Goal: Task Accomplishment & Management: Use online tool/utility

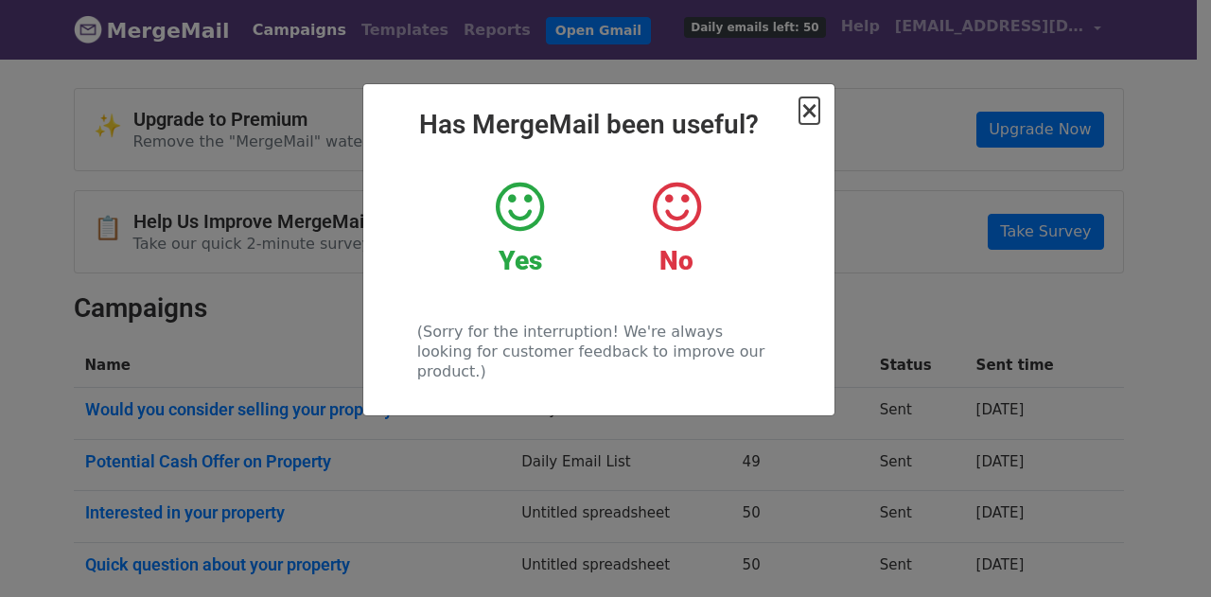
click at [803, 110] on span "×" at bounding box center [808, 110] width 19 height 26
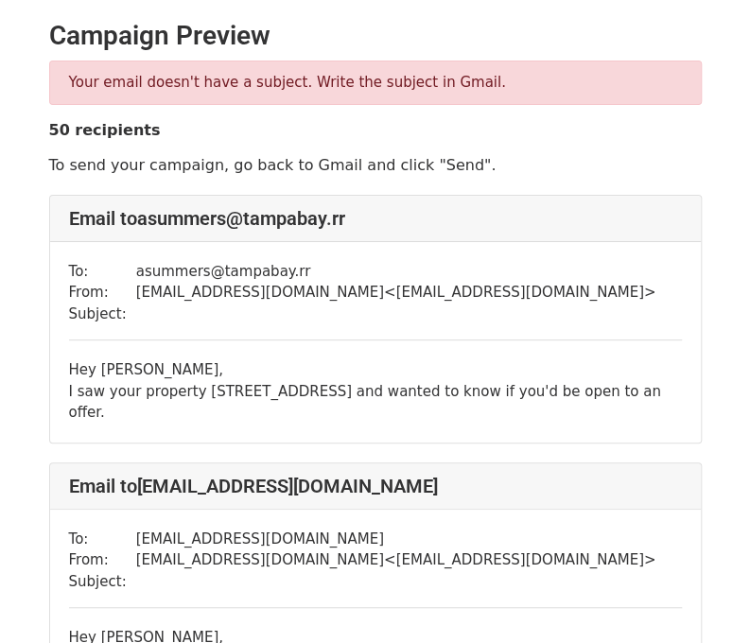
click at [136, 264] on td "asummers@tampabay.rr" at bounding box center [396, 272] width 520 height 22
click at [100, 374] on div "Hey Steve, I saw your property 1501 Gulf Dr N Unit 1 and wanted to know if you'…" at bounding box center [375, 392] width 613 height 64
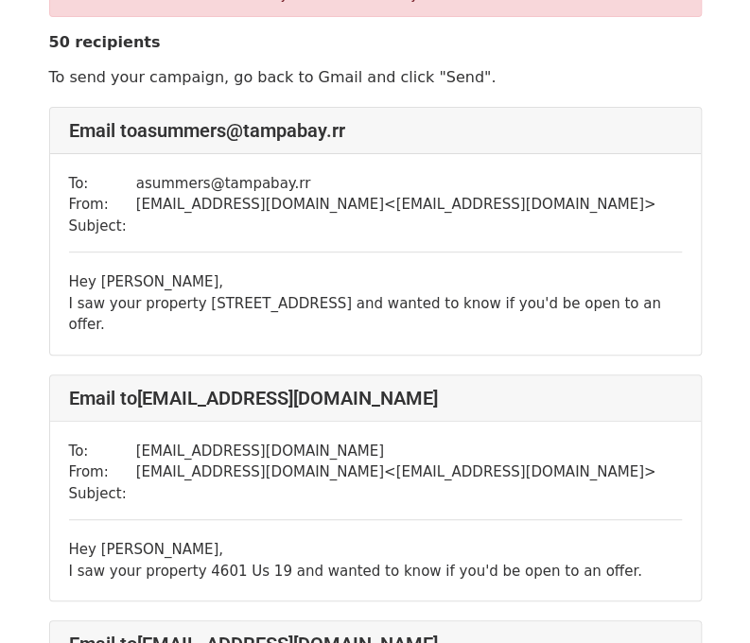
scroll to position [189, 0]
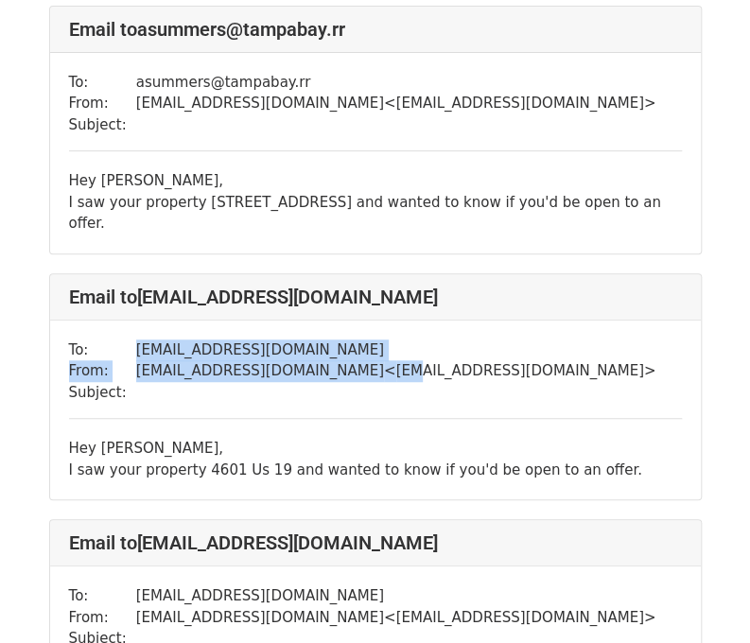
drag, startPoint x: 130, startPoint y: 325, endPoint x: 290, endPoint y: 383, distance: 170.9
click at [302, 343] on tbody "To: csegurola@gmail.com From: colinfleece@gmail.com < colinfleece@gmail.com > S…" at bounding box center [363, 372] width 588 height 64
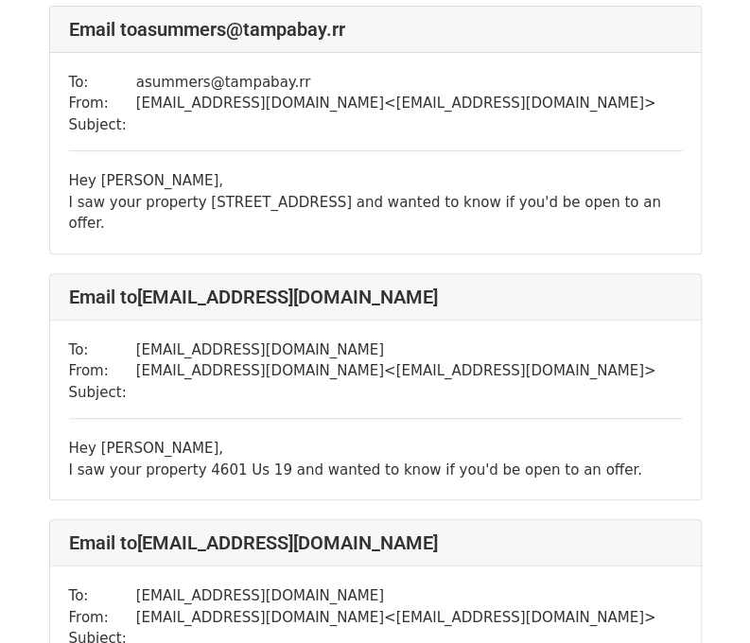
click at [184, 460] on div "I saw your property 4601 Us 19 and wanted to know if you'd be open to an offer." at bounding box center [375, 471] width 613 height 22
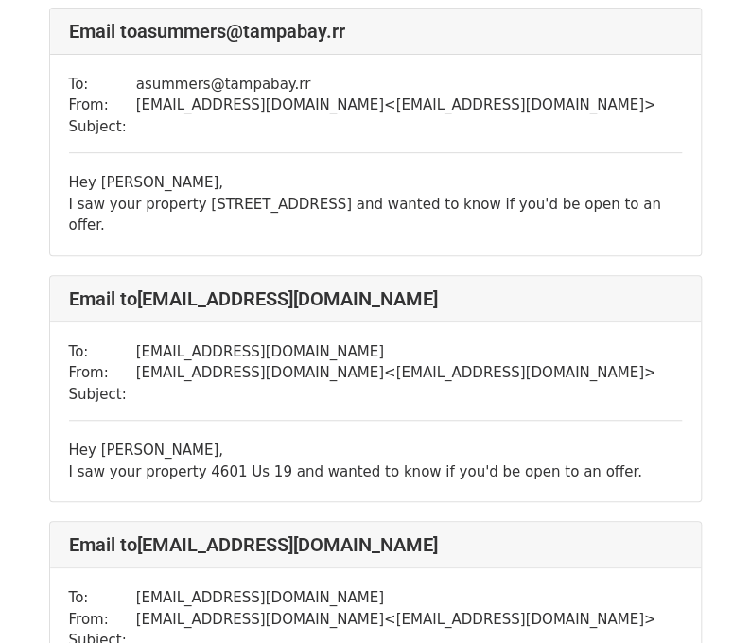
scroll to position [95, 0]
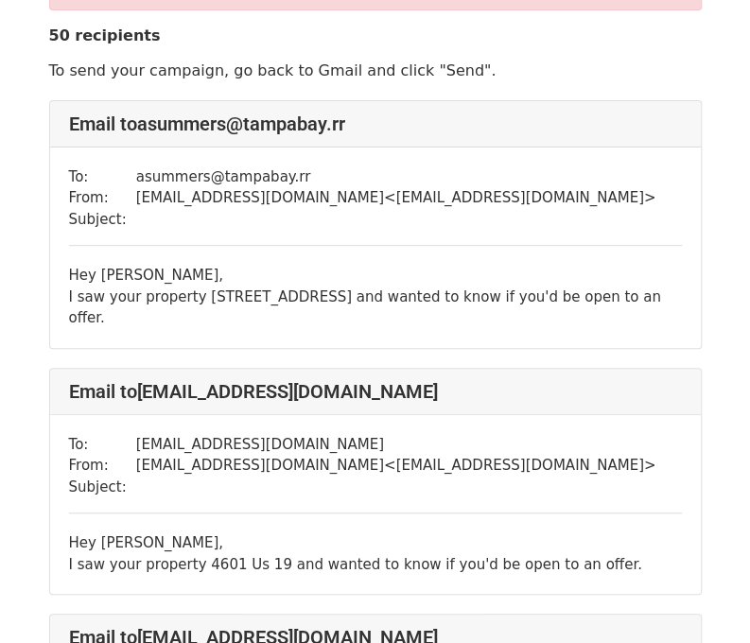
click at [104, 282] on div "Hey Steve, I saw your property 1501 Gulf Dr N Unit 1 and wanted to know if you'…" at bounding box center [375, 297] width 613 height 64
drag, startPoint x: 95, startPoint y: 274, endPoint x: 159, endPoint y: 273, distance: 64.3
click at [159, 273] on div "Hey Steve, I saw your property 1501 Gulf Dr N Unit 1 and wanted to know if you'…" at bounding box center [375, 297] width 613 height 64
click at [154, 275] on div "Hey Steve, I saw your property 1501 Gulf Dr N Unit 1 and wanted to know if you'…" at bounding box center [375, 297] width 613 height 64
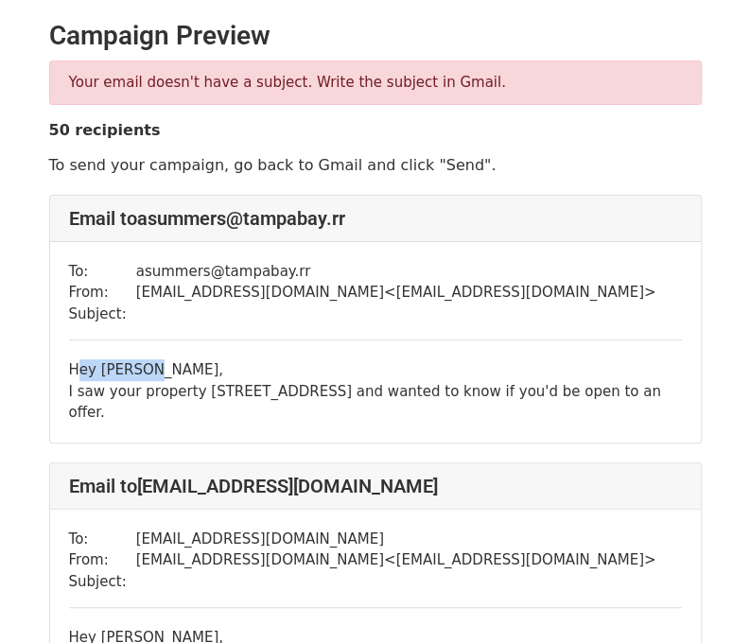
drag, startPoint x: 61, startPoint y: 367, endPoint x: 136, endPoint y: 365, distance: 75.7
click at [136, 365] on div "To: asummers@tampabay.rr From: colinfleece@gmail.com < colinfleece@gmail.com > …" at bounding box center [375, 342] width 651 height 201
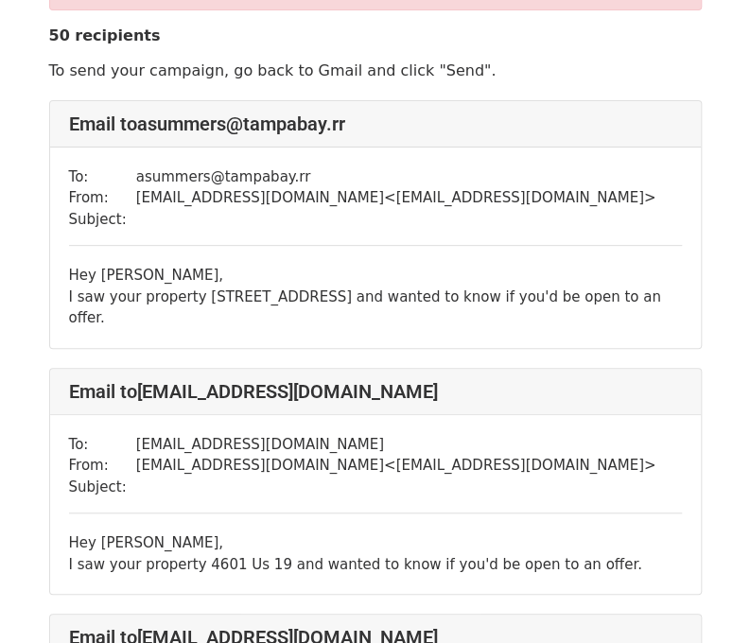
click at [100, 291] on div "I saw your property 1501 Gulf Dr N Unit 1 and wanted to know if you'd be open t…" at bounding box center [375, 308] width 613 height 43
click at [98, 272] on div "Hey Steve, I saw your property 1501 Gulf Dr N Unit 1 and wanted to know if you'…" at bounding box center [375, 297] width 613 height 64
drag, startPoint x: 97, startPoint y: 269, endPoint x: 134, endPoint y: 266, distance: 38.0
click at [134, 266] on div "Hey Steve, I saw your property 1501 Gulf Dr N Unit 1 and wanted to know if you'…" at bounding box center [375, 297] width 613 height 64
click at [204, 292] on div "I saw your property 1501 Gulf Dr N Unit 1 and wanted to know if you'd be open t…" at bounding box center [375, 308] width 613 height 43
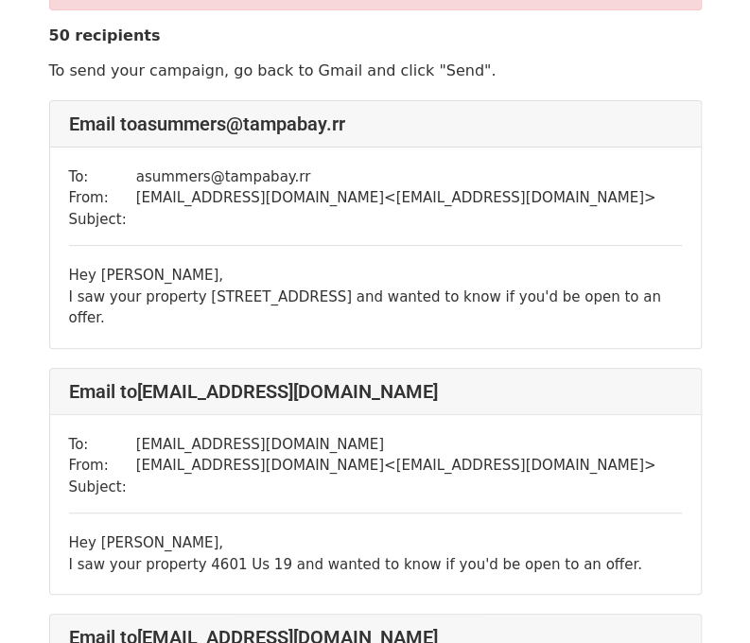
drag, startPoint x: 195, startPoint y: 294, endPoint x: 238, endPoint y: 295, distance: 43.5
click at [220, 295] on div "I saw your property 1501 Gulf Dr N Unit 1 and wanted to know if you'd be open t…" at bounding box center [375, 308] width 613 height 43
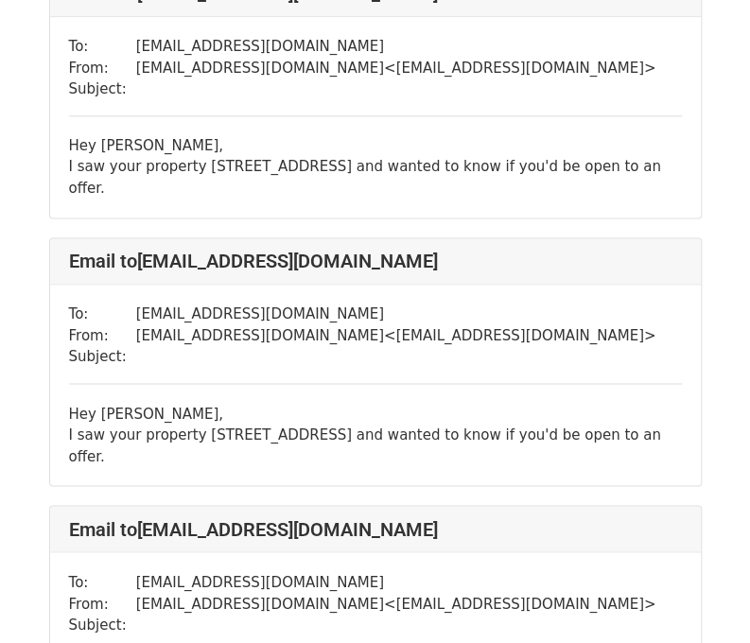
scroll to position [757, 0]
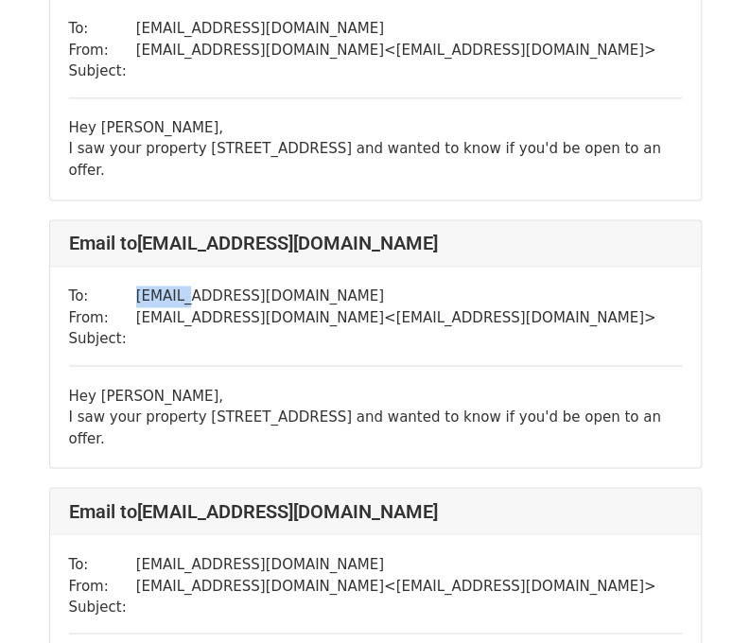
drag, startPoint x: 113, startPoint y: 241, endPoint x: 183, endPoint y: 253, distance: 70.9
click at [183, 286] on tr "To: choward3@tampabay.rr.com" at bounding box center [363, 297] width 588 height 22
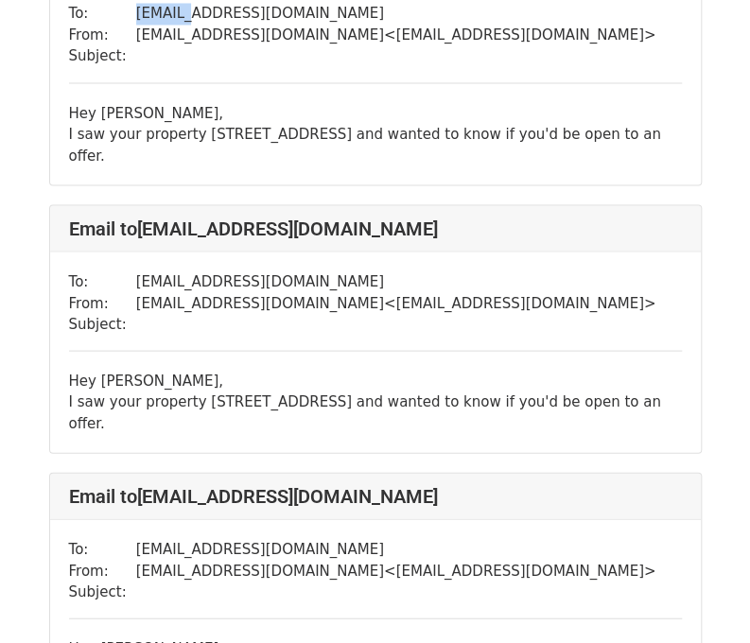
scroll to position [1041, 0]
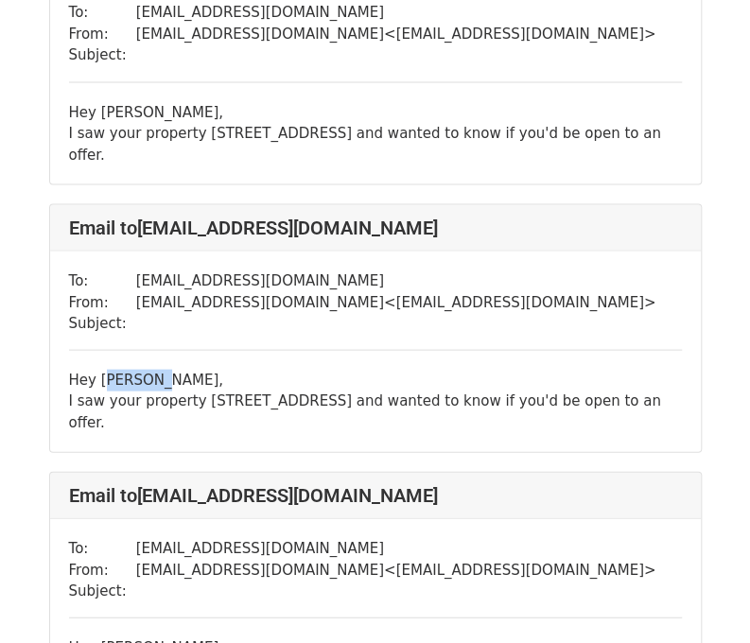
drag, startPoint x: 98, startPoint y: 303, endPoint x: 161, endPoint y: 302, distance: 62.5
click at [161, 369] on div "Hey Keenan, I saw your property 912 10Th Ave W and wanted to know if you'd be o…" at bounding box center [375, 401] width 613 height 64
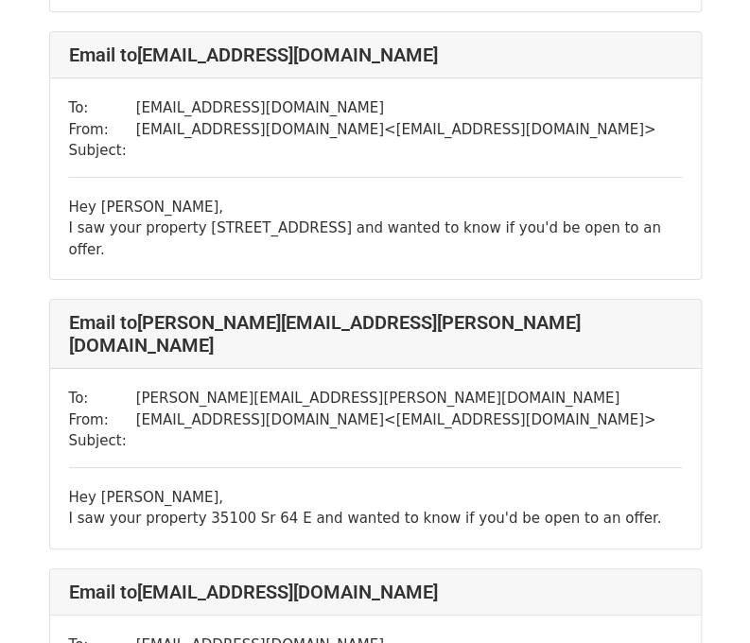
scroll to position [1987, 0]
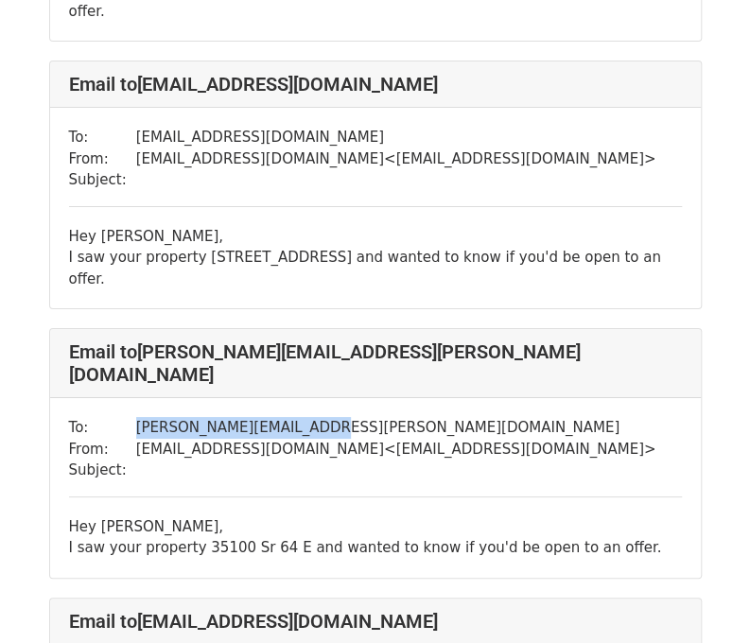
drag, startPoint x: 116, startPoint y: 239, endPoint x: 305, endPoint y: 242, distance: 188.3
click at [305, 417] on tr "To: john.falkner@hotmail.com" at bounding box center [363, 428] width 588 height 22
click at [227, 417] on td "john.falkner@hotmail.com" at bounding box center [396, 428] width 520 height 22
click at [137, 417] on td "john.falkner@hotmail.com" at bounding box center [396, 428] width 520 height 22
drag, startPoint x: 111, startPoint y: 232, endPoint x: 275, endPoint y: 247, distance: 165.3
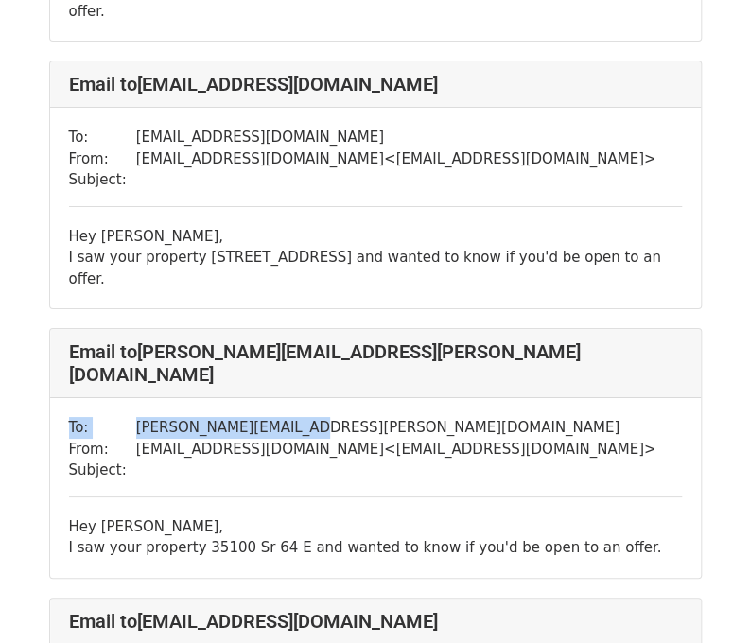
click at [274, 398] on div "To: john.falkner@hotmail.com From: colinfleece@gmail.com < colinfleece@gmail.co…" at bounding box center [375, 488] width 651 height 180
click at [275, 417] on td "john.falkner@hotmail.com" at bounding box center [396, 428] width 520 height 22
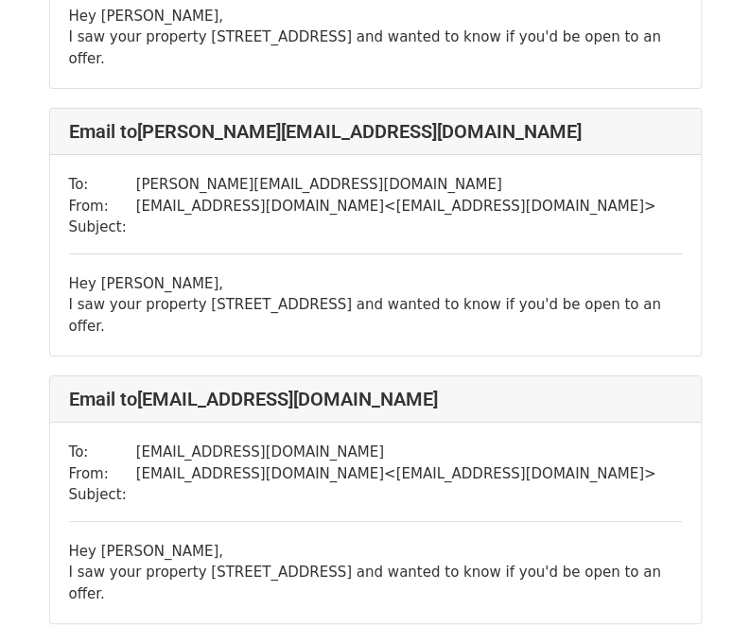
scroll to position [4880, 0]
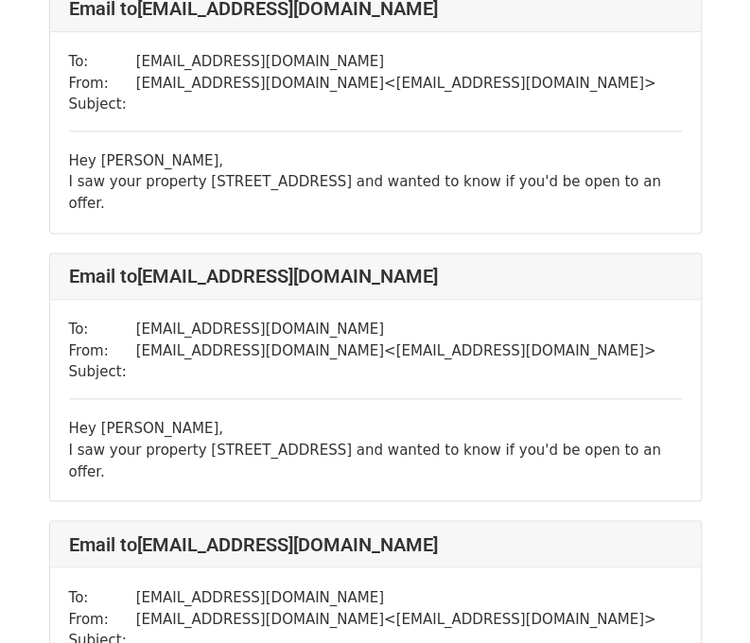
scroll to position [11962, 0]
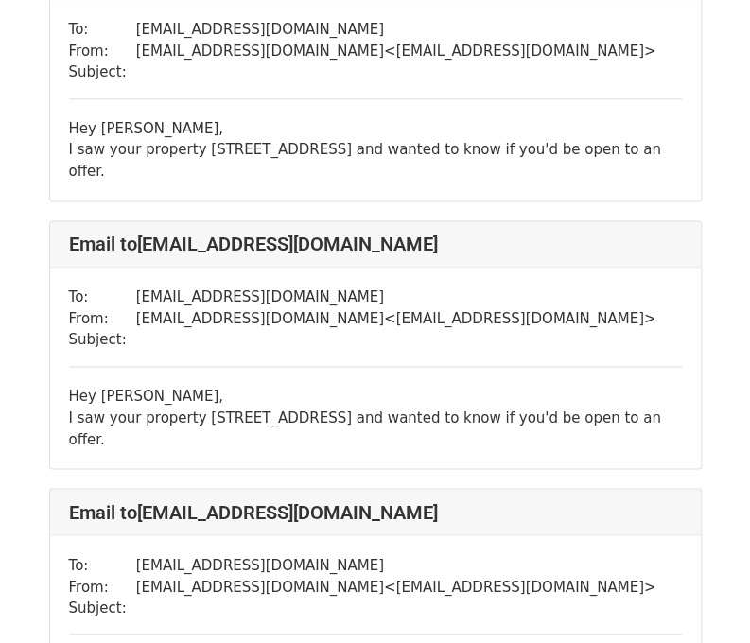
drag, startPoint x: 61, startPoint y: 443, endPoint x: 609, endPoint y: 443, distance: 547.8
